Goal: Find specific page/section: Find specific page/section

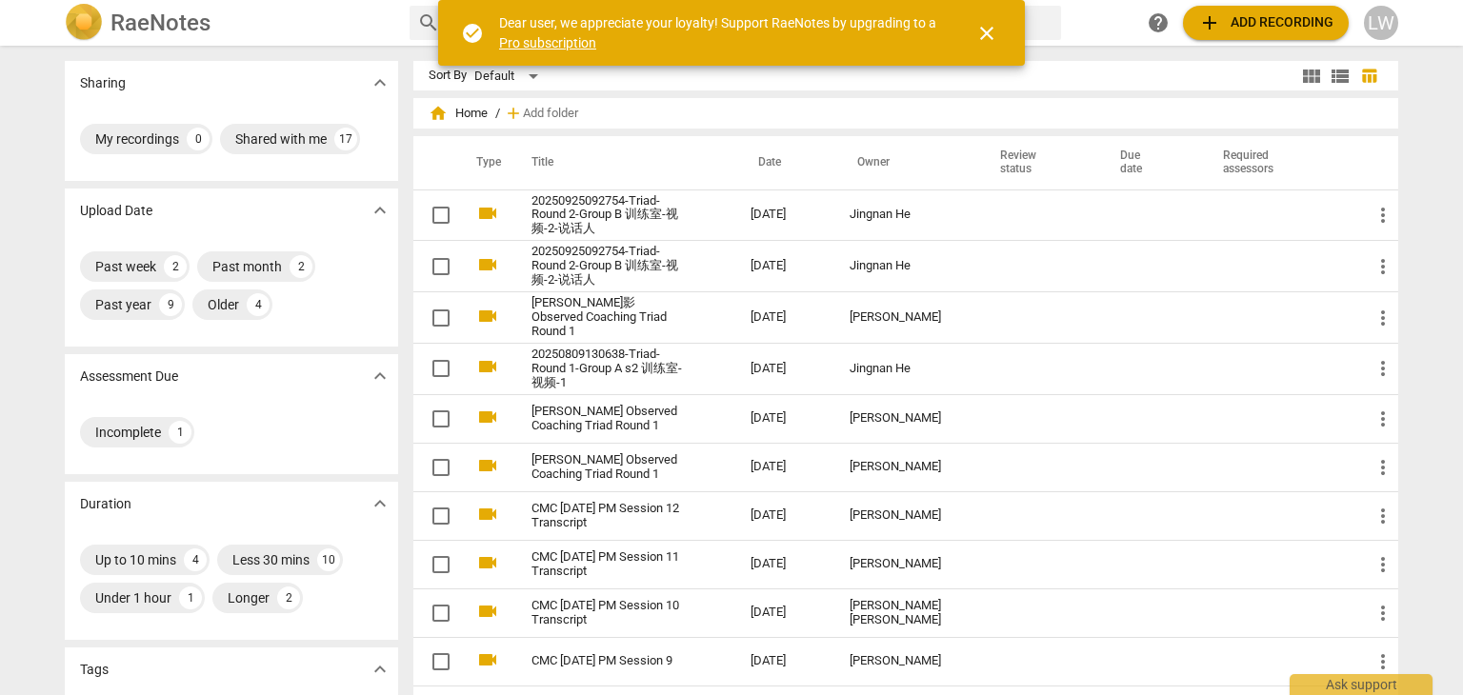
click at [988, 28] on span "close" at bounding box center [987, 33] width 23 height 23
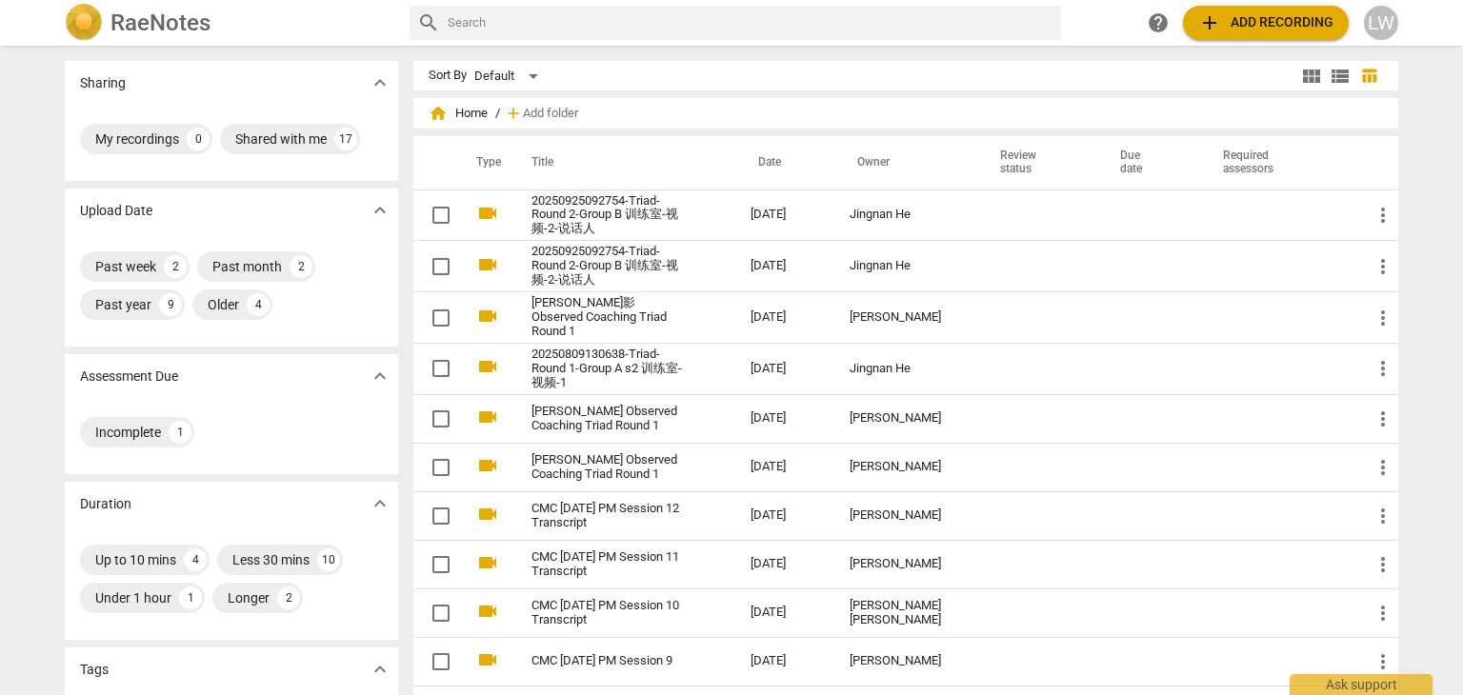
click at [785, 214] on td "[DATE]" at bounding box center [784, 215] width 99 height 51
